Goal: Find specific page/section: Find specific page/section

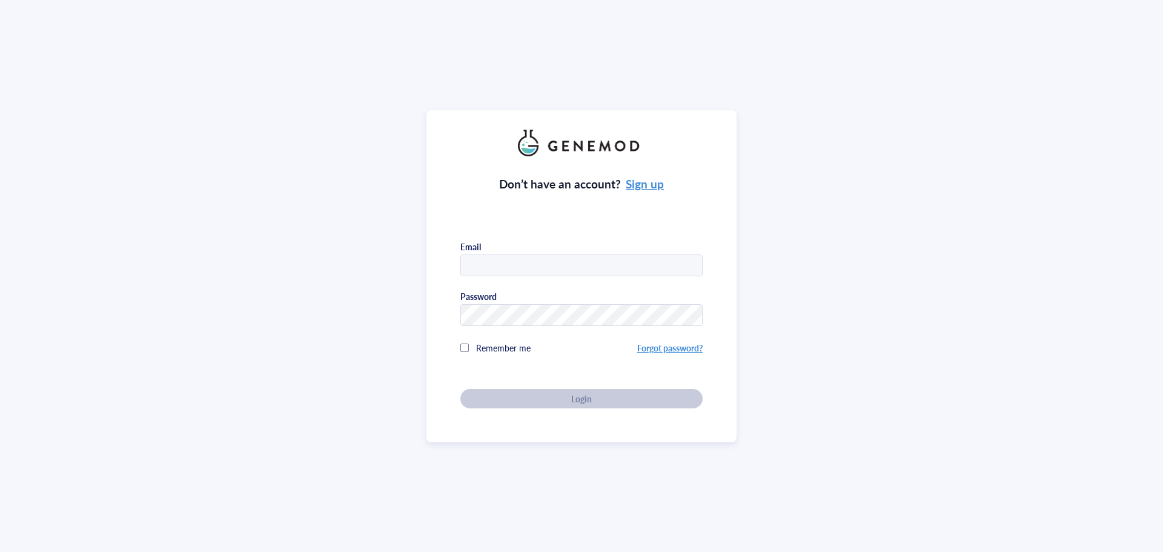
type input "[PERSON_NAME][EMAIL_ADDRESS][DOMAIN_NAME]"
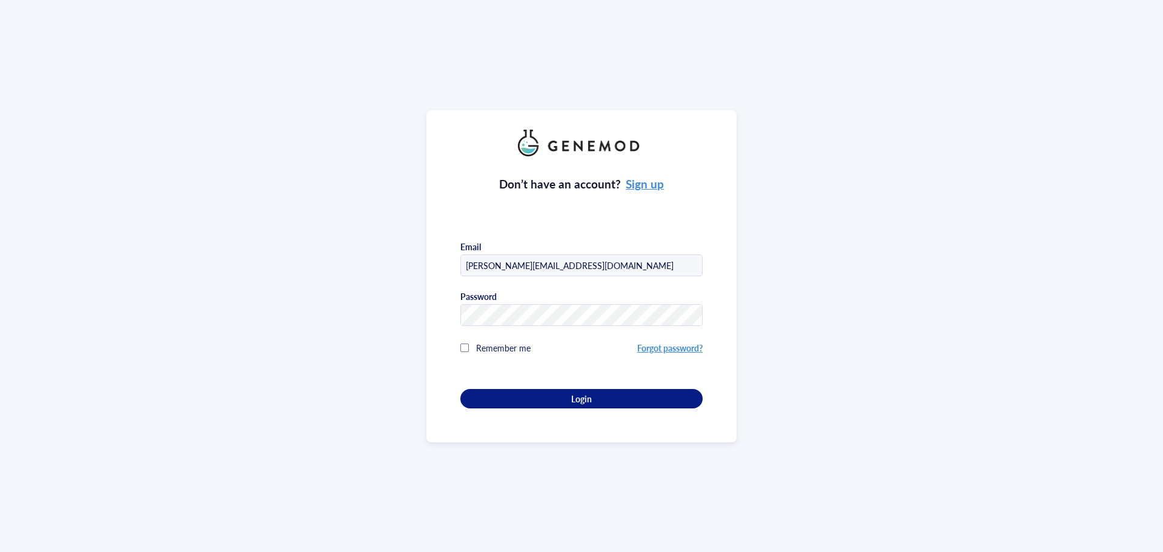
click at [573, 396] on div "Don’t have an account? Sign up Email [PERSON_NAME][EMAIL_ADDRESS][DOMAIN_NAME] …" at bounding box center [581, 282] width 242 height 252
click at [573, 396] on span "Login" at bounding box center [581, 398] width 21 height 11
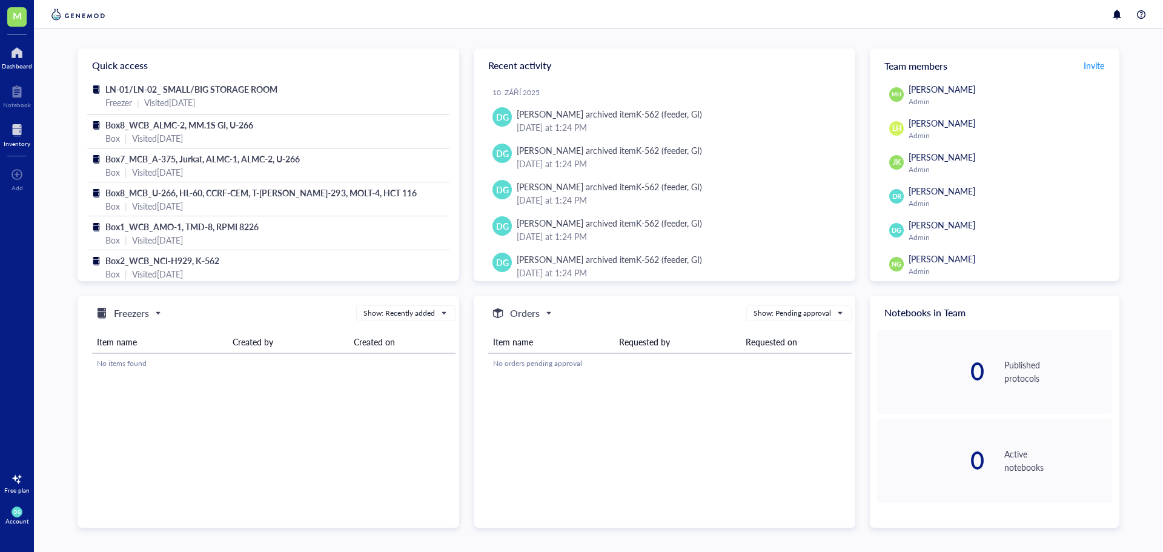
click at [15, 129] on div at bounding box center [17, 130] width 27 height 19
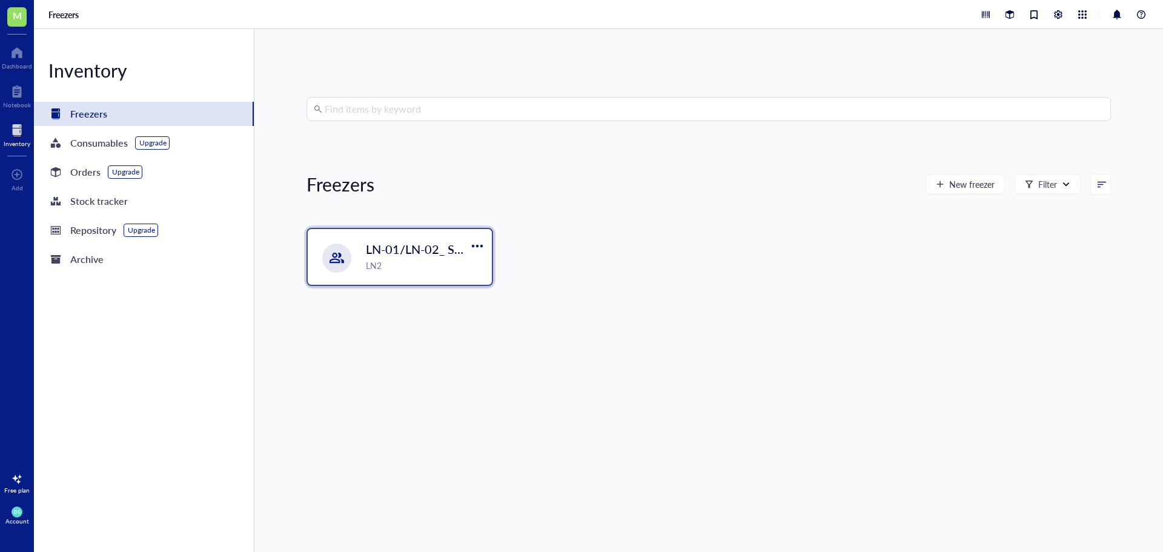
click at [432, 264] on div "LN2" at bounding box center [425, 265] width 119 height 13
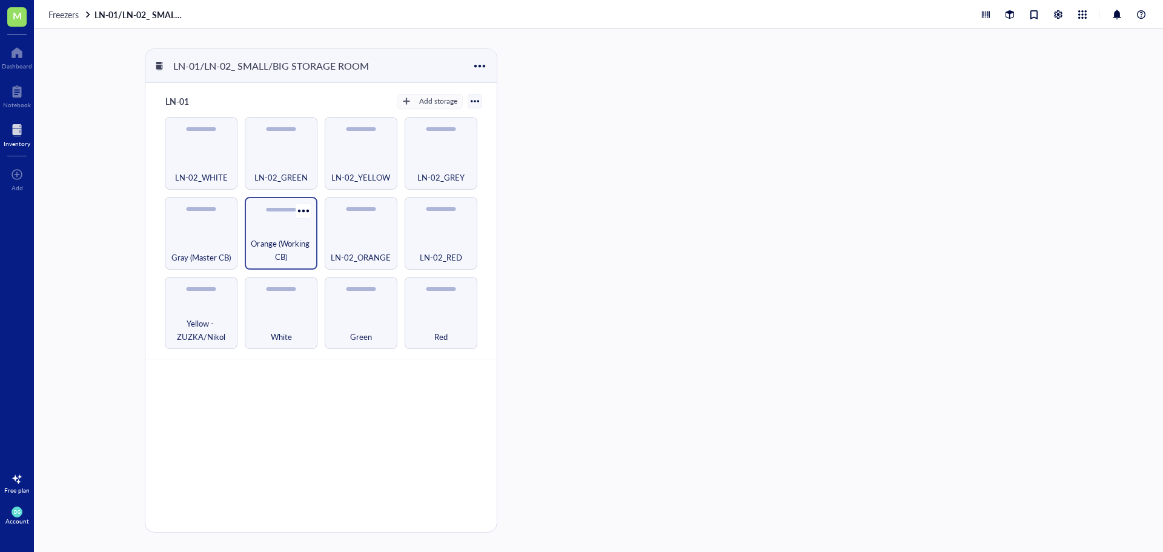
click at [269, 254] on span "Orange (Working CB)" at bounding box center [281, 250] width 61 height 27
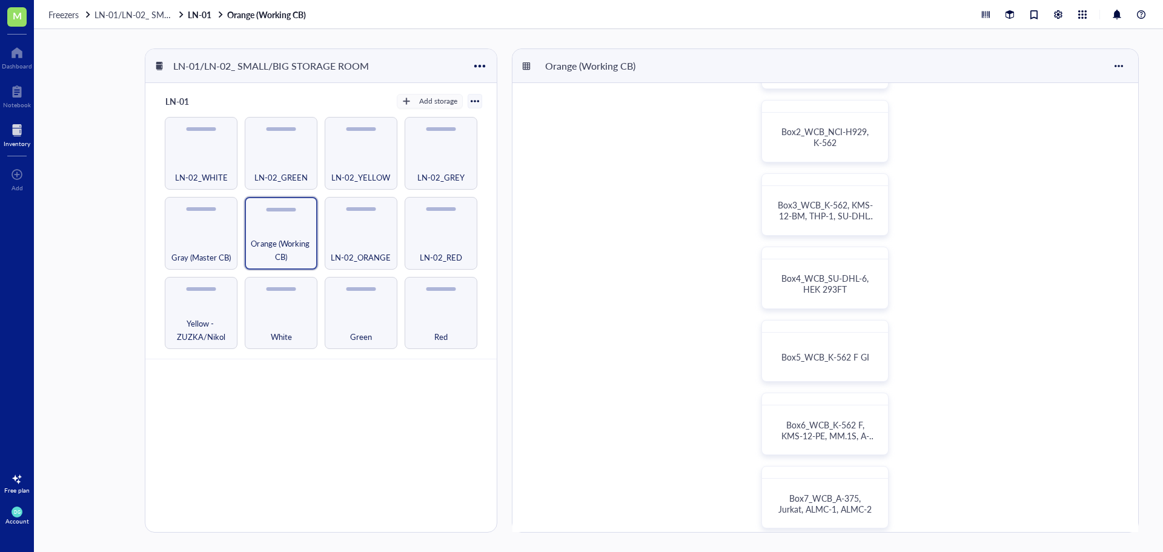
scroll to position [121, 0]
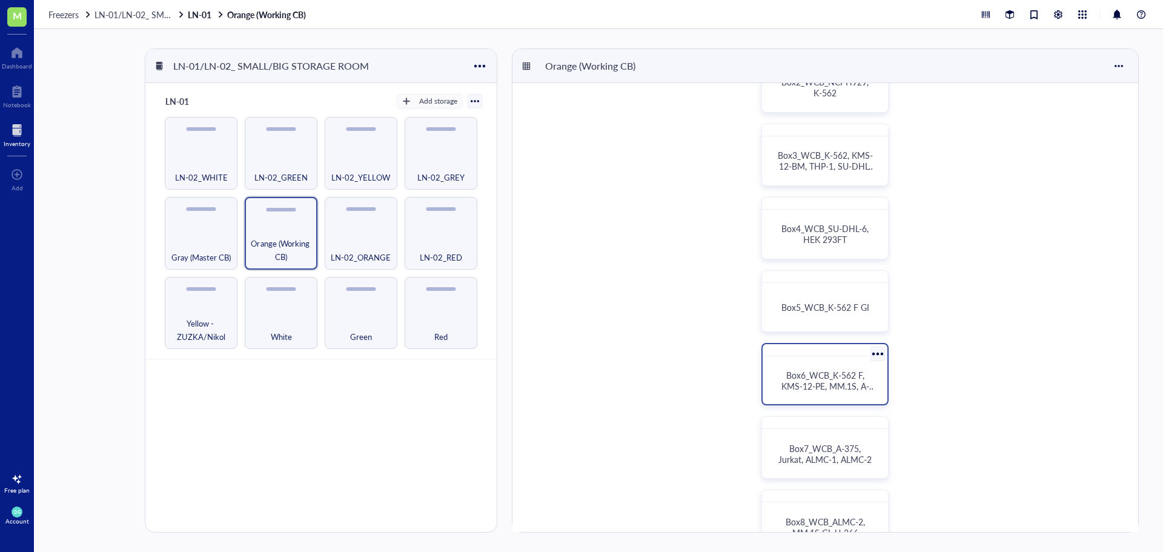
click at [819, 381] on span "Box6_WCB_K-562 F, KMS-12-PE, MM.1S, A-375" at bounding box center [828, 386] width 94 height 34
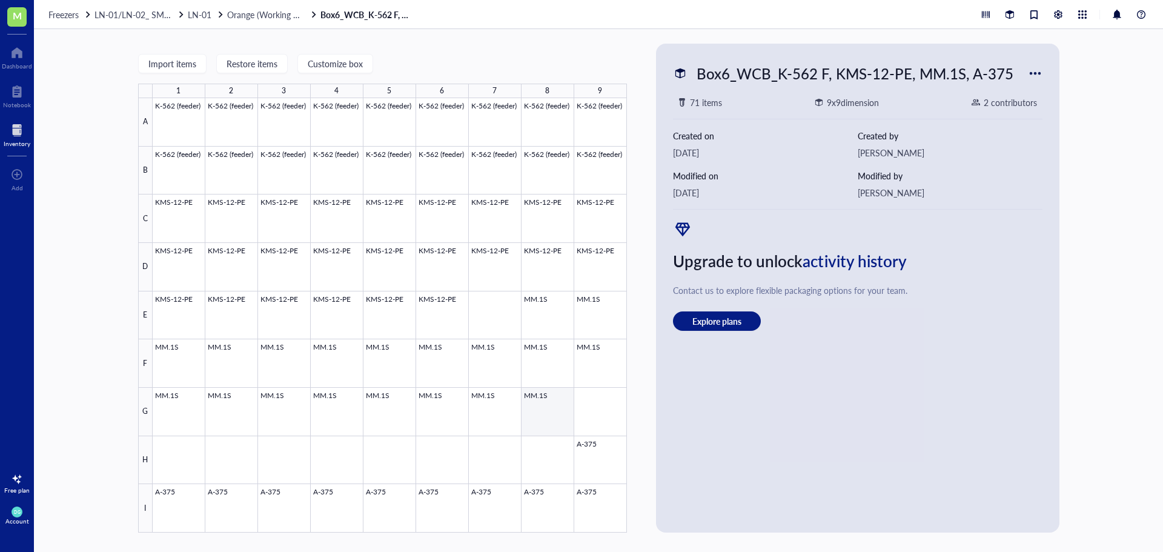
click at [551, 411] on div at bounding box center [390, 315] width 474 height 434
